Goal: Navigation & Orientation: Find specific page/section

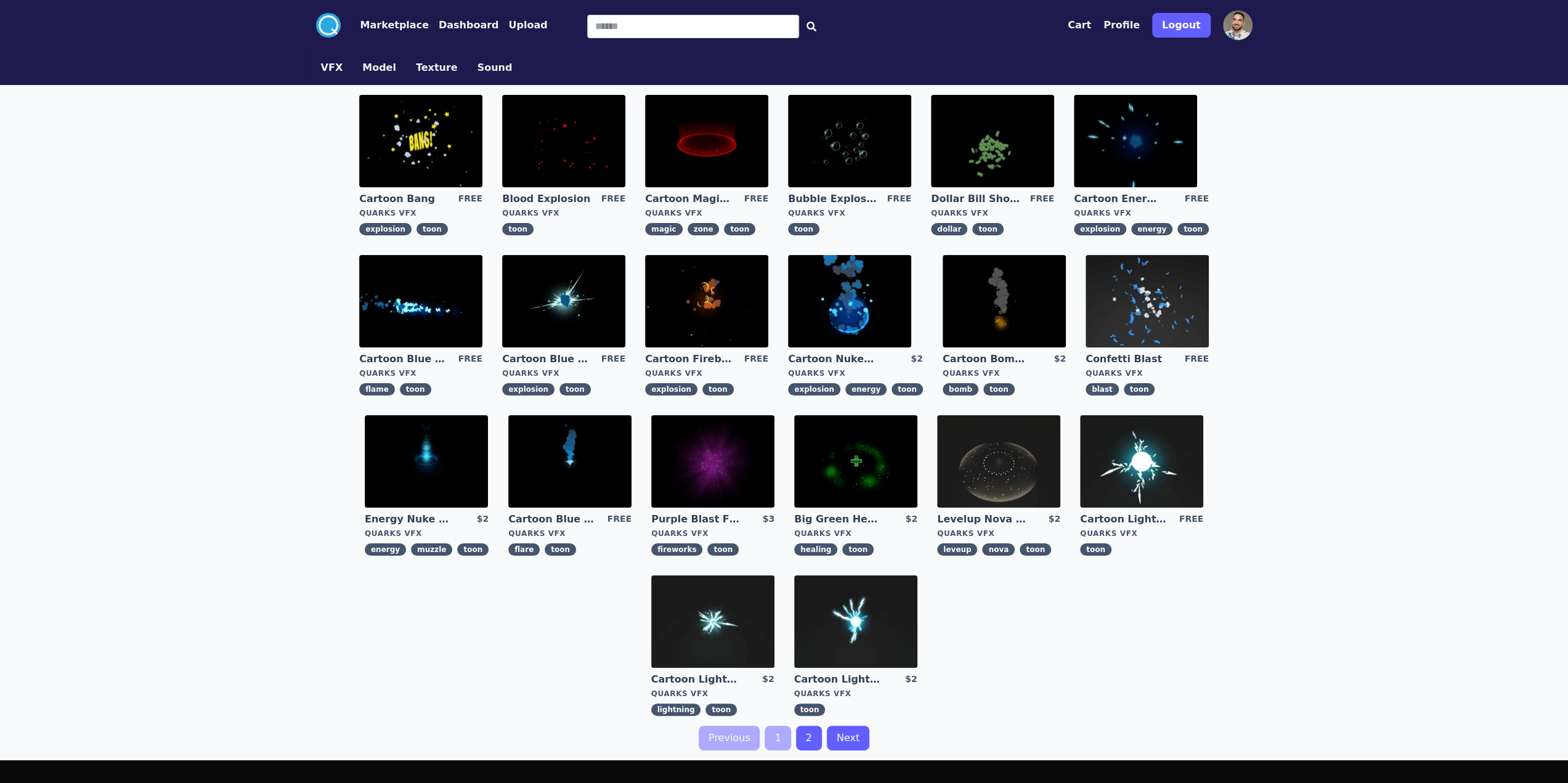
click at [466, 30] on button "Dashboard" at bounding box center [469, 24] width 60 height 14
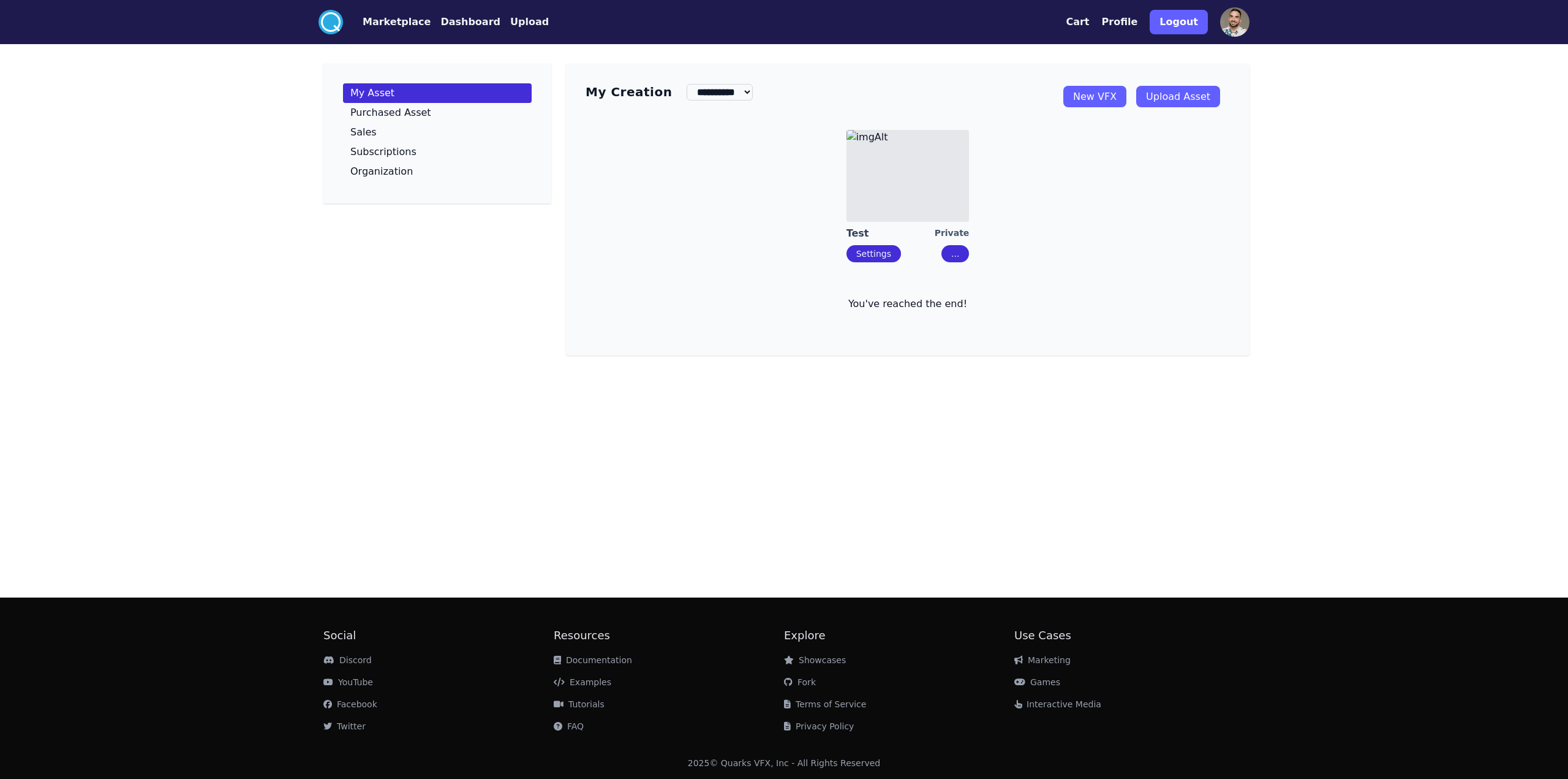
click at [901, 192] on img at bounding box center [908, 175] width 123 height 92
click at [402, 169] on p "Organization" at bounding box center [382, 171] width 62 height 10
